Goal: Transaction & Acquisition: Purchase product/service

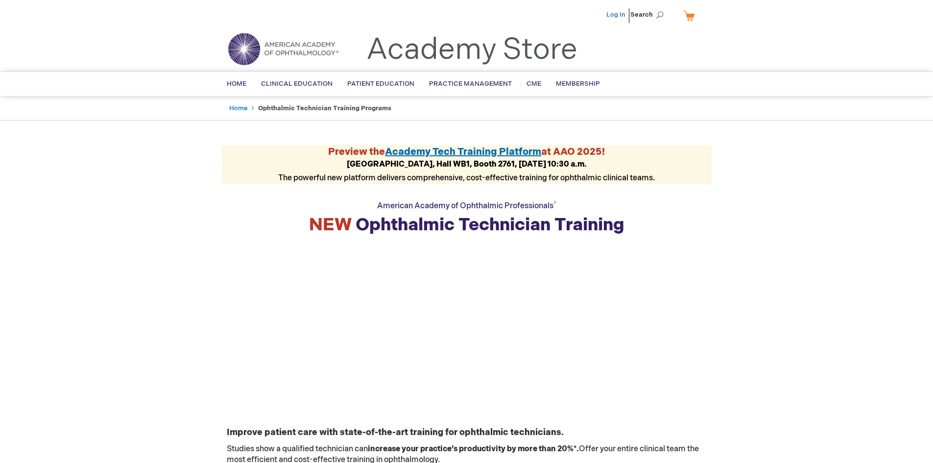
click at [617, 13] on link "Log In" at bounding box center [615, 15] width 19 height 8
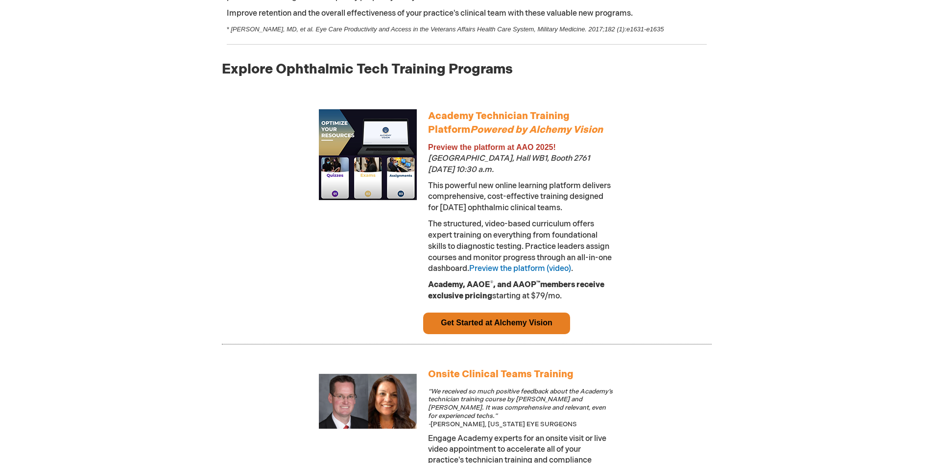
scroll to position [784, 0]
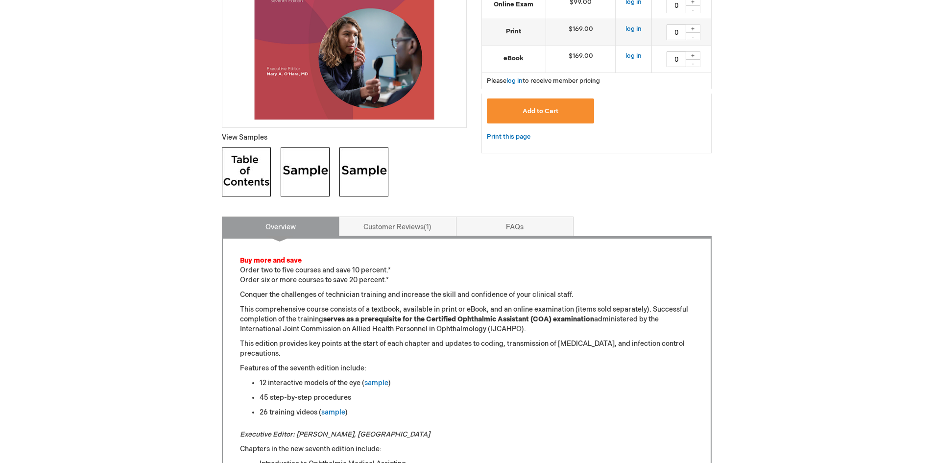
scroll to position [343, 0]
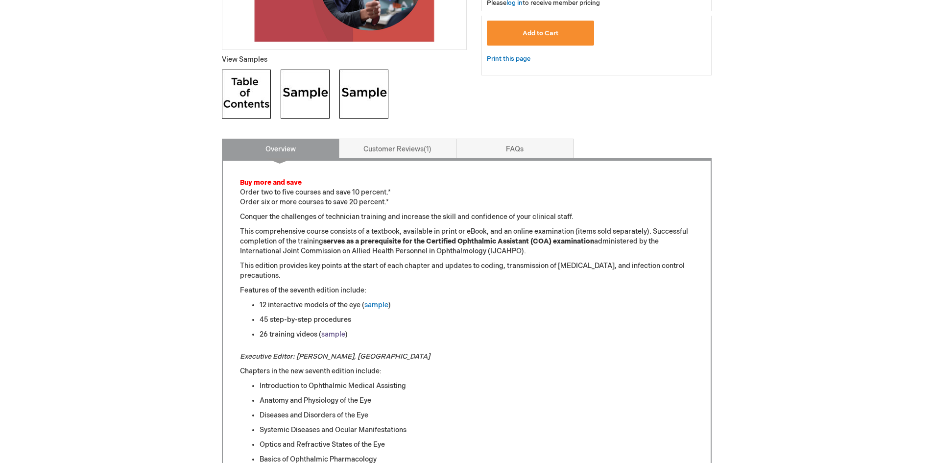
click at [334, 338] on link "sample" at bounding box center [333, 334] width 24 height 8
